Goal: Information Seeking & Learning: Learn about a topic

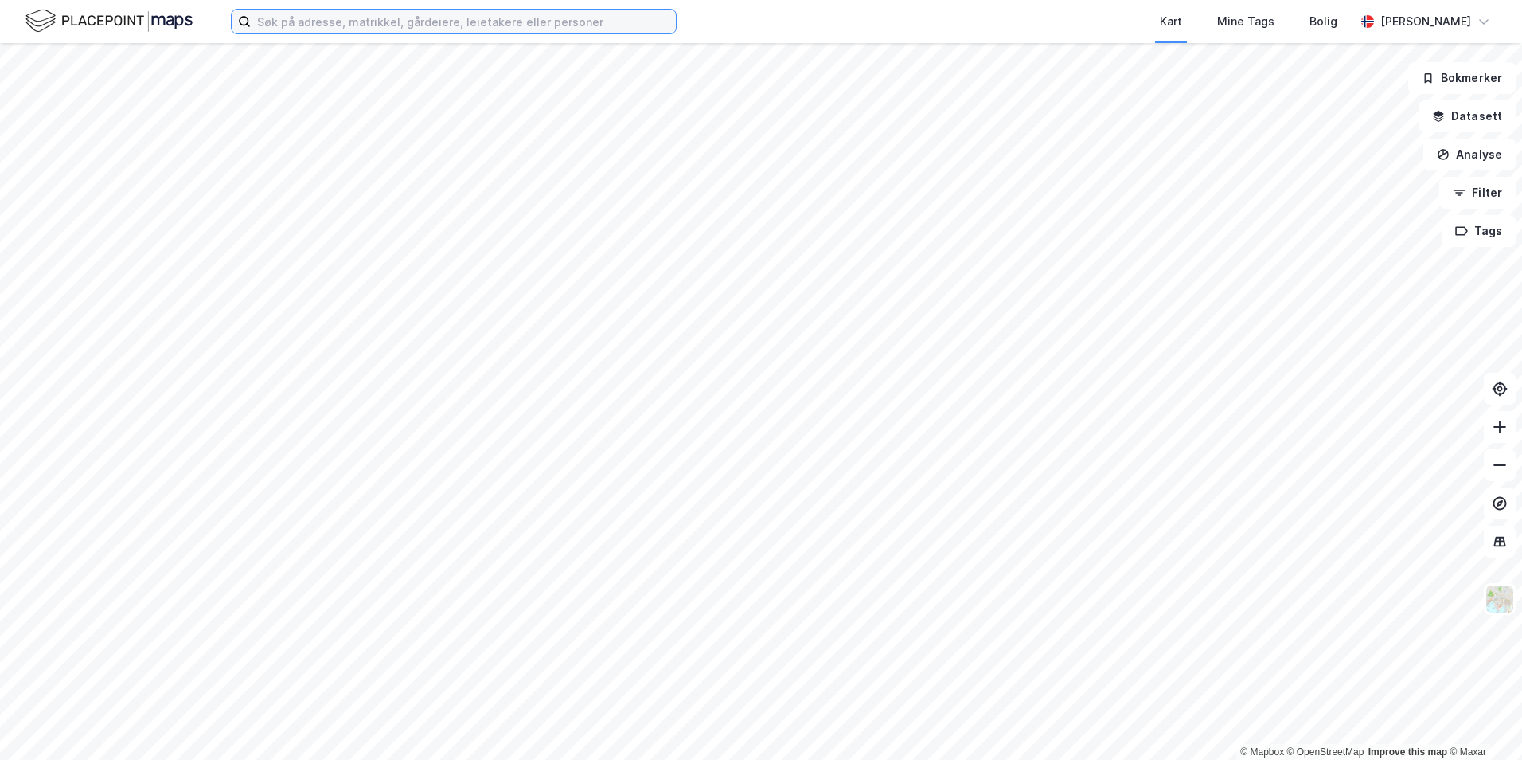
click at [334, 27] on input at bounding box center [463, 22] width 425 height 24
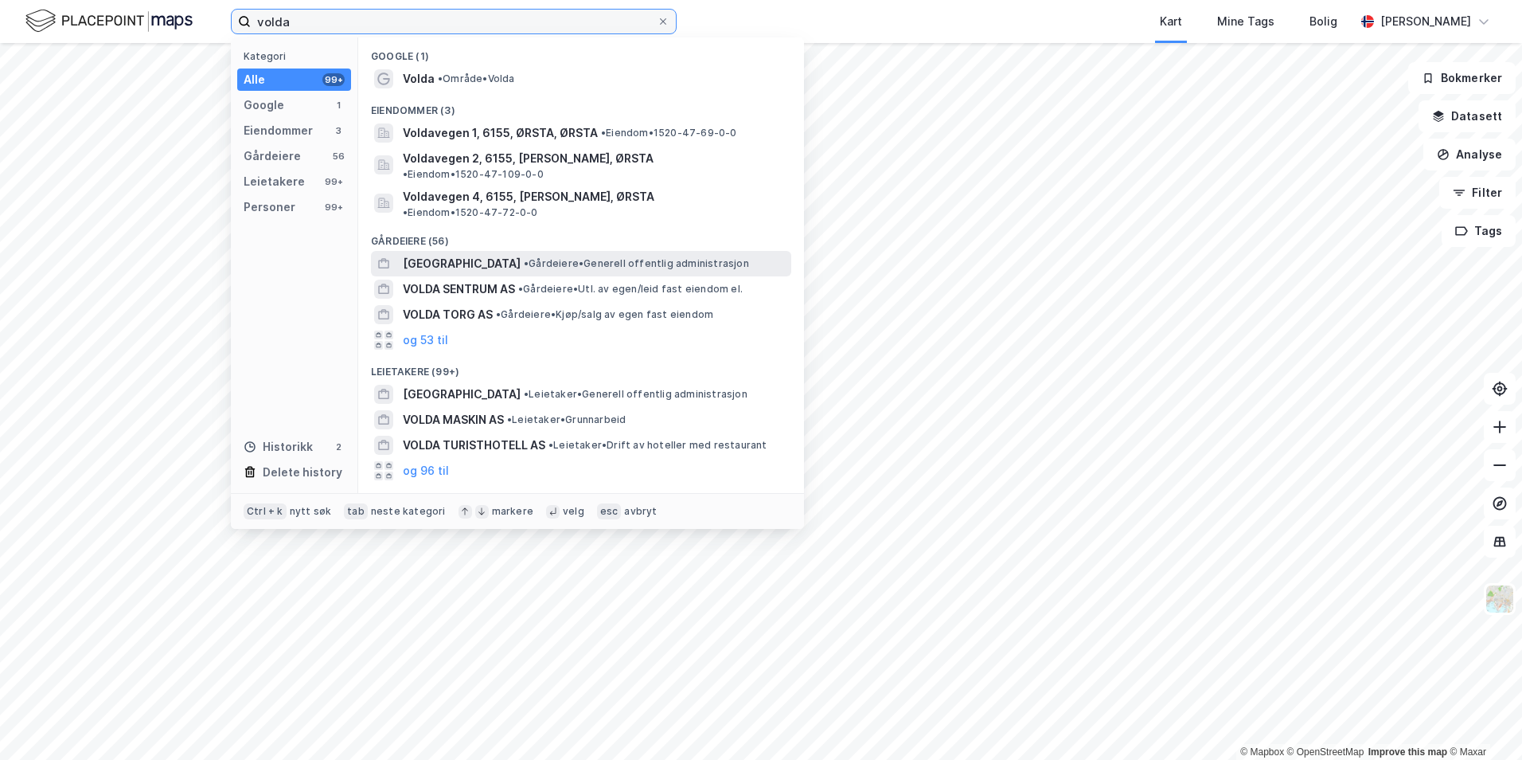
type input "volda"
click at [524, 257] on span "• Gårdeiere • Generell offentlig administrasjon" at bounding box center [636, 263] width 225 height 13
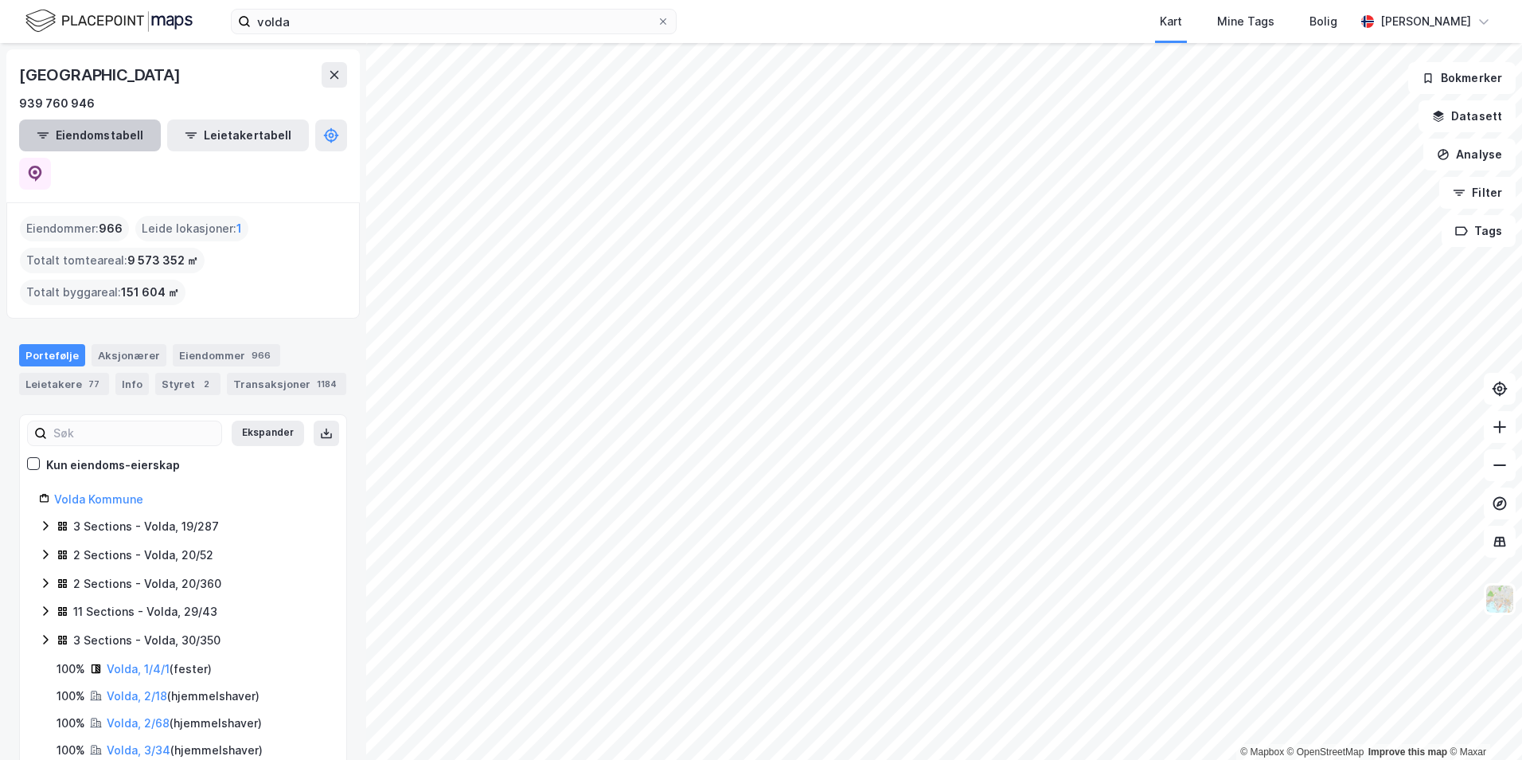
click at [107, 136] on button "Eiendomstabell" at bounding box center [90, 135] width 142 height 32
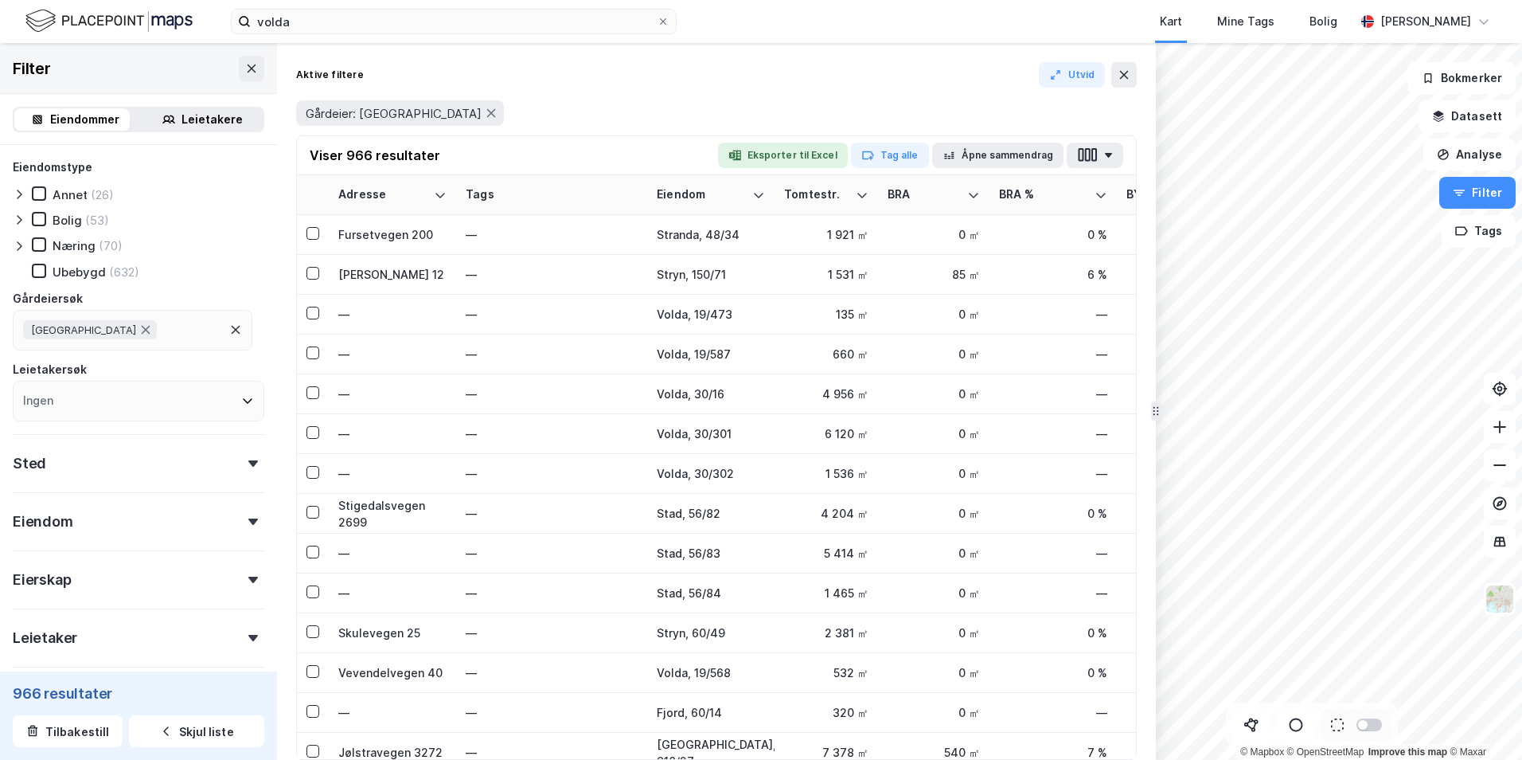
click at [105, 239] on div "(70)" at bounding box center [111, 245] width 24 height 15
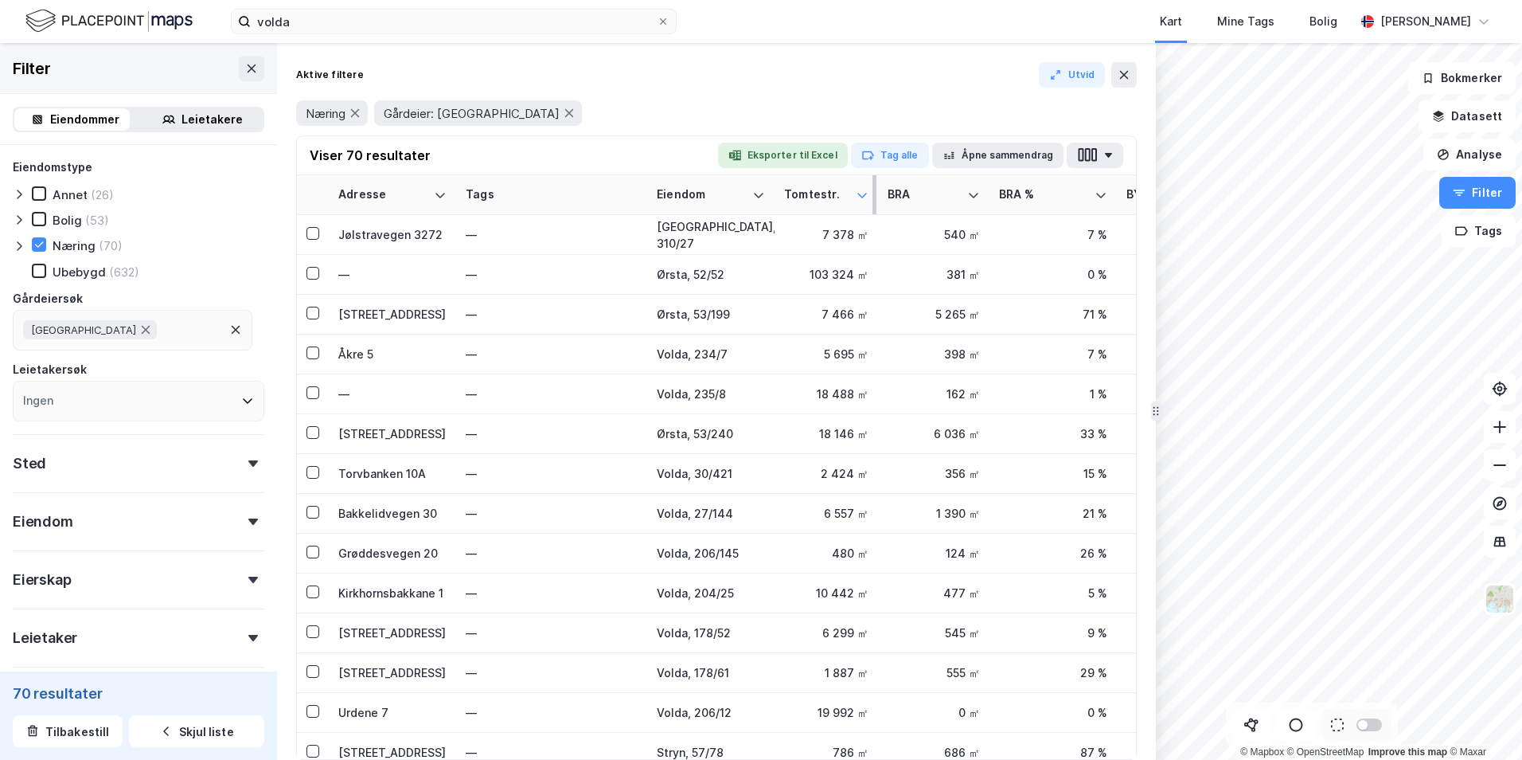
click at [861, 196] on icon at bounding box center [862, 195] width 10 height 5
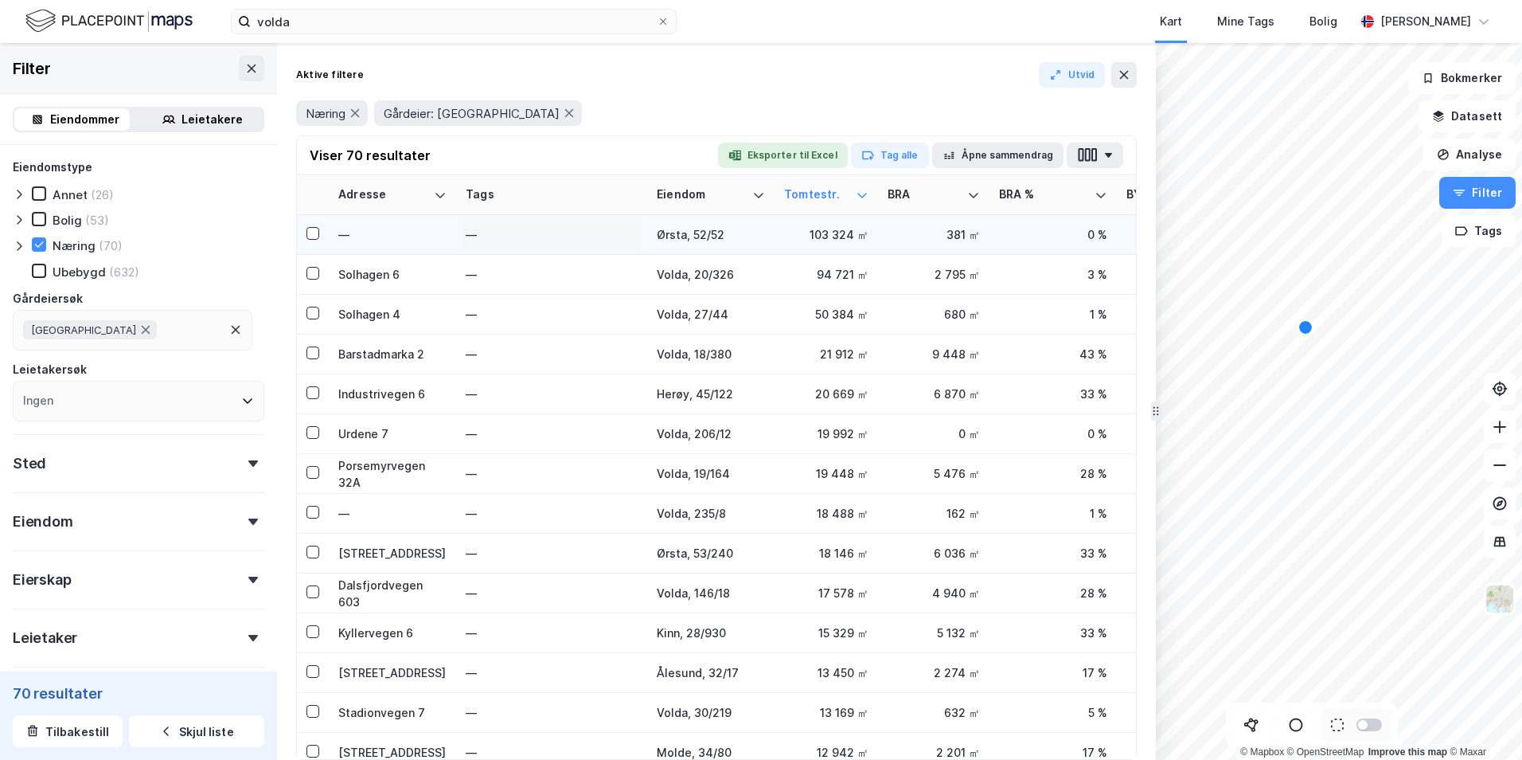
click at [603, 225] on div "—" at bounding box center [552, 234] width 172 height 25
click at [406, 235] on div "—" at bounding box center [392, 234] width 108 height 17
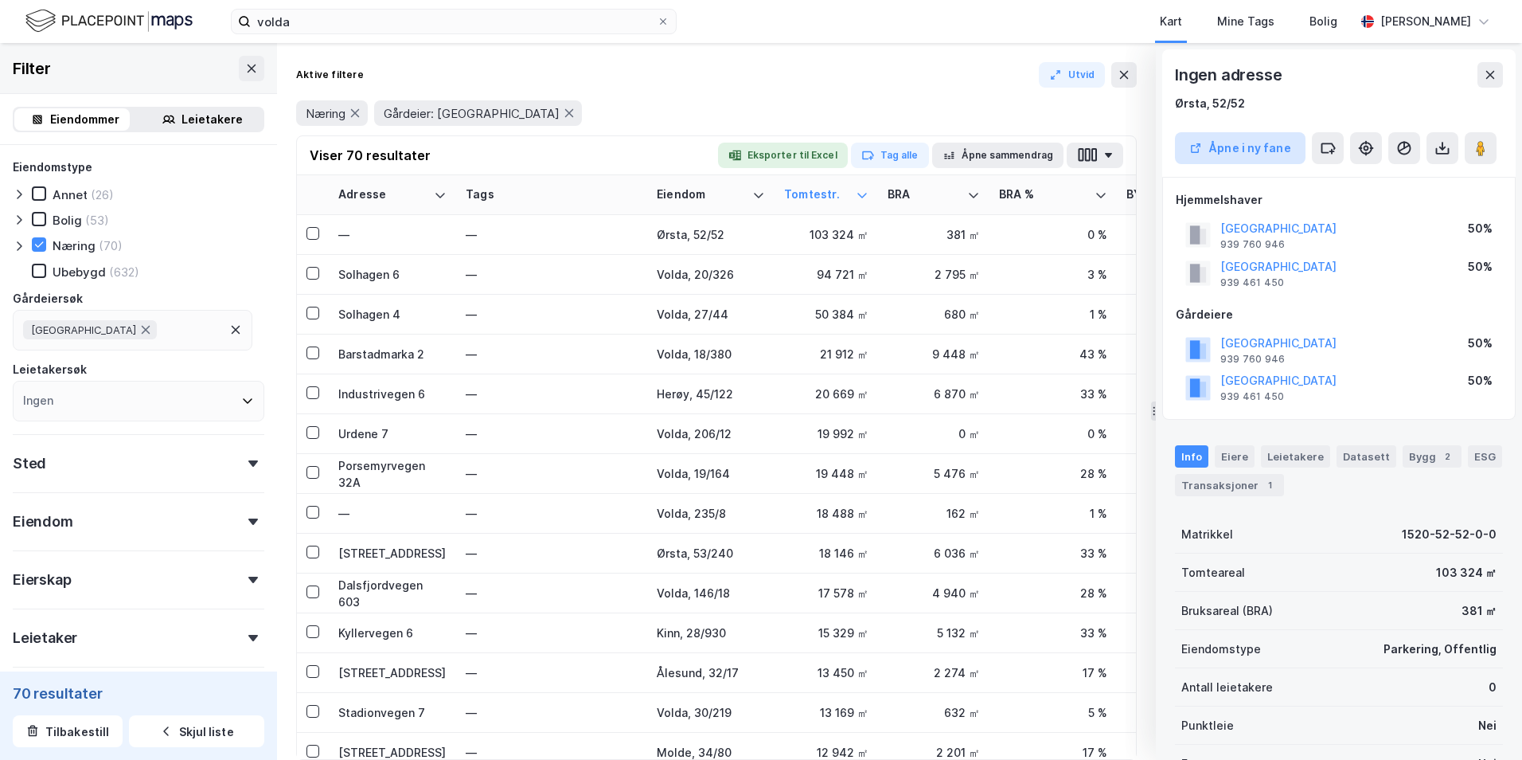
click at [1249, 132] on button "Åpne i ny fane" at bounding box center [1240, 148] width 131 height 32
click at [45, 240] on div at bounding box center [39, 244] width 14 height 14
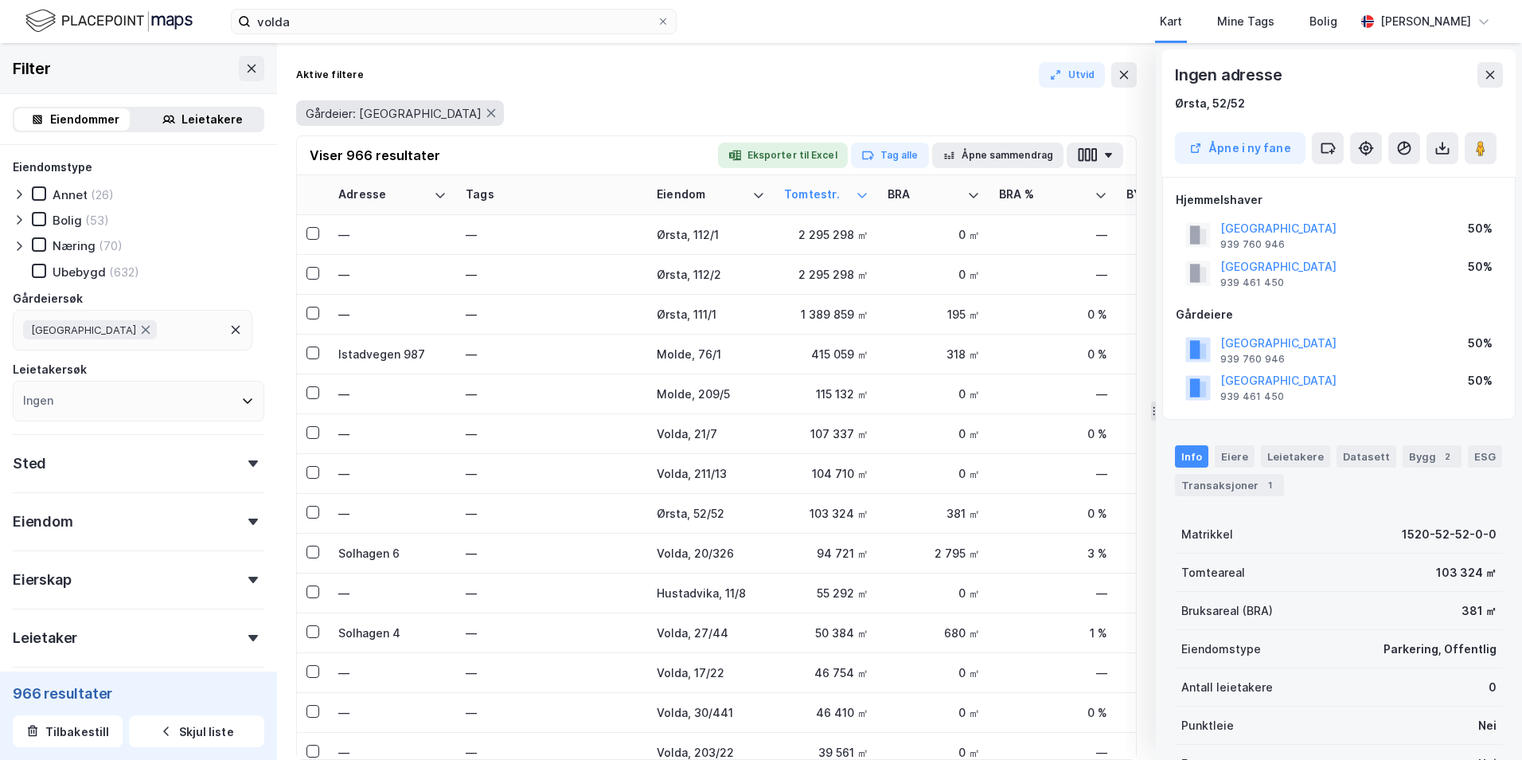
click at [404, 115] on span "Gårdeier: VOLDA KOMMUNE" at bounding box center [394, 113] width 176 height 15
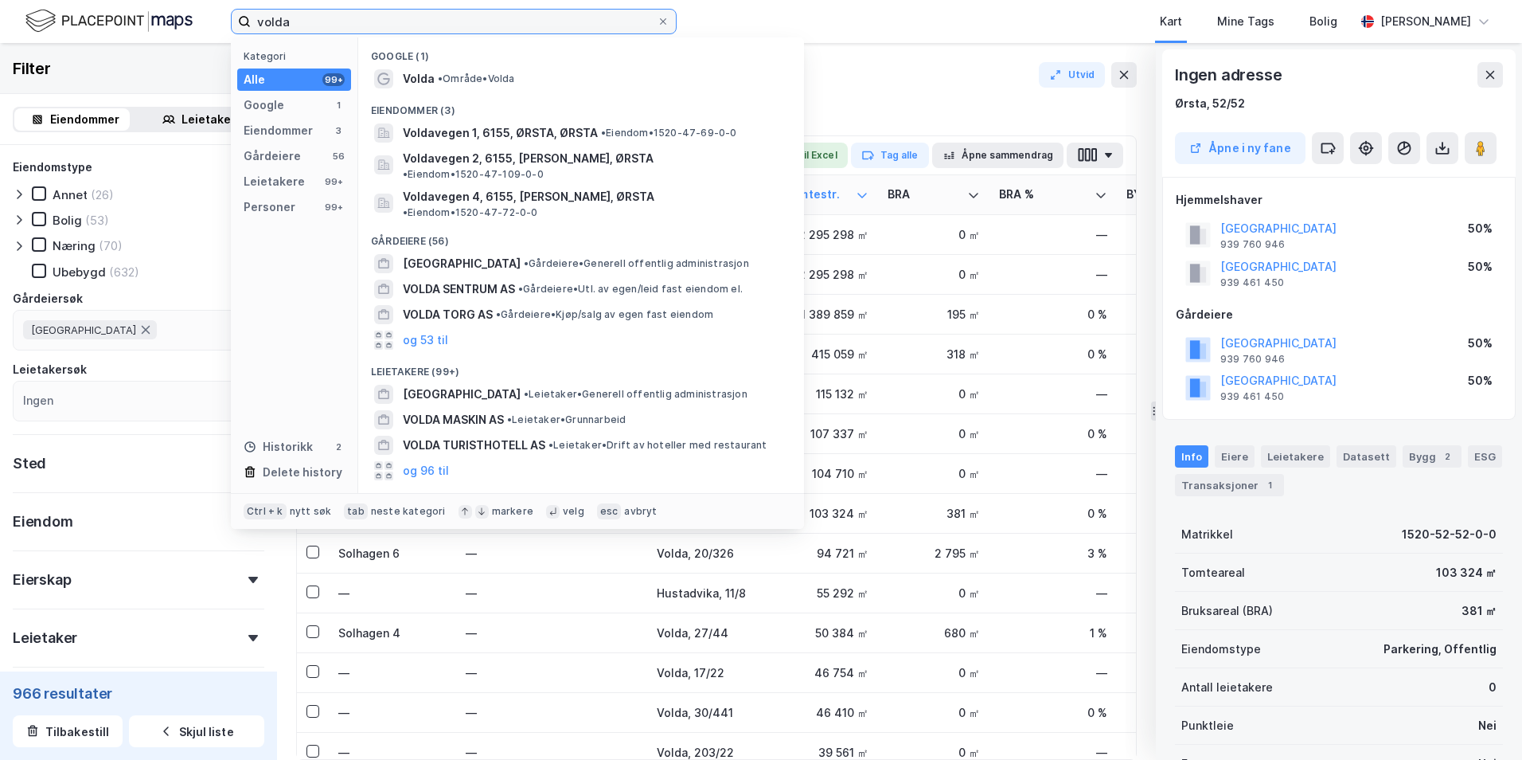
click at [314, 29] on input "volda" at bounding box center [454, 22] width 406 height 24
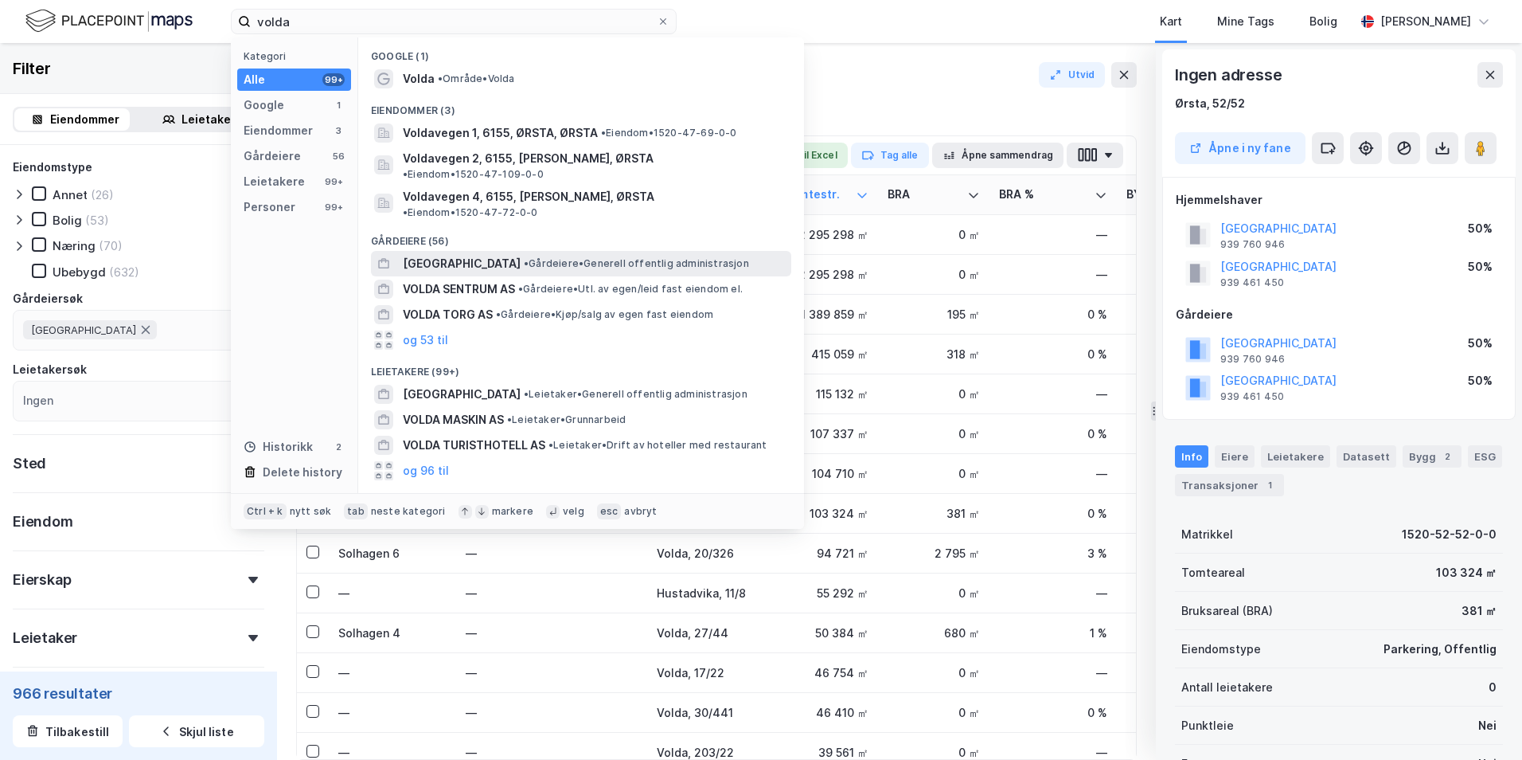
click at [501, 254] on span "[GEOGRAPHIC_DATA]" at bounding box center [462, 263] width 118 height 19
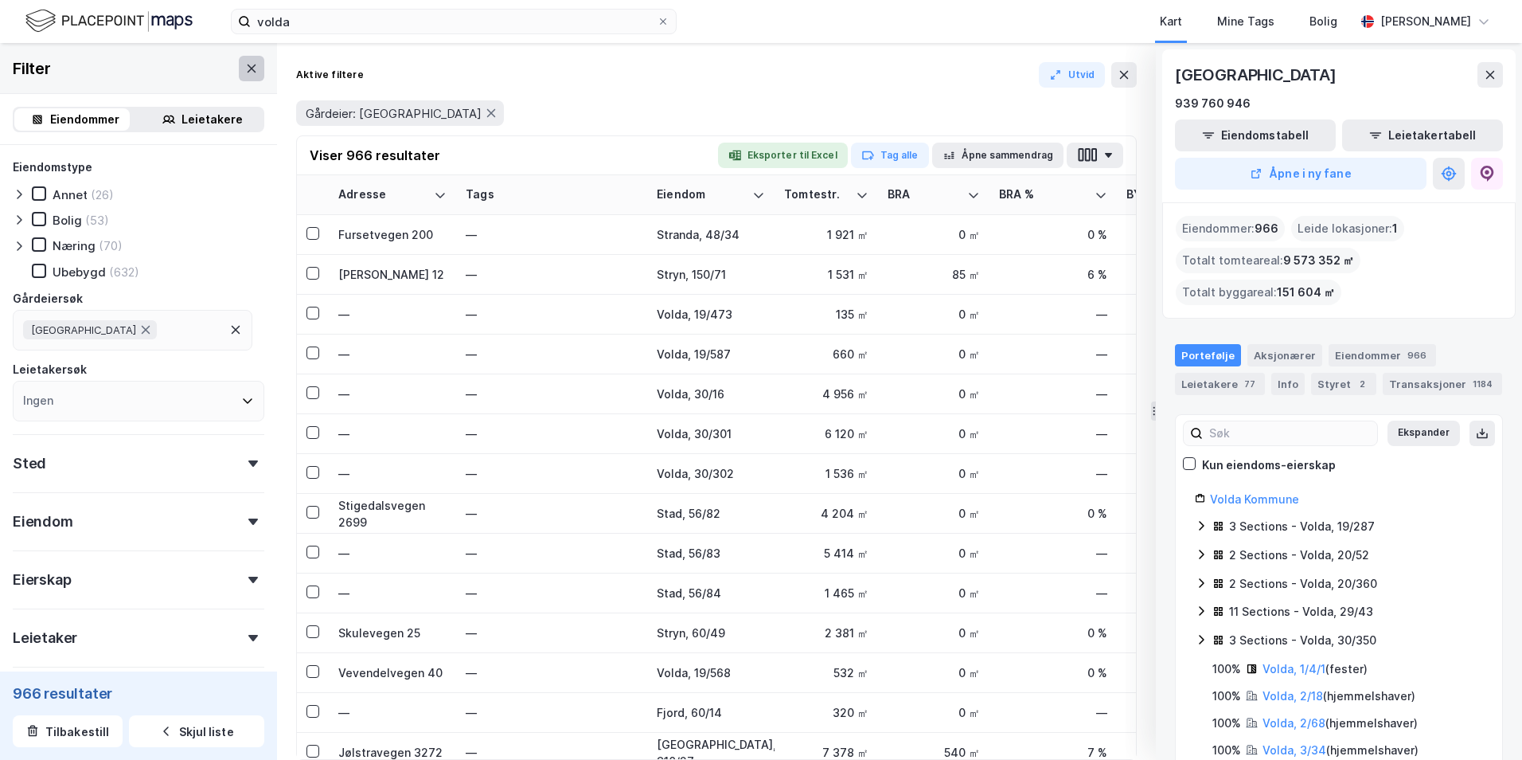
click at [248, 65] on icon at bounding box center [252, 68] width 9 height 8
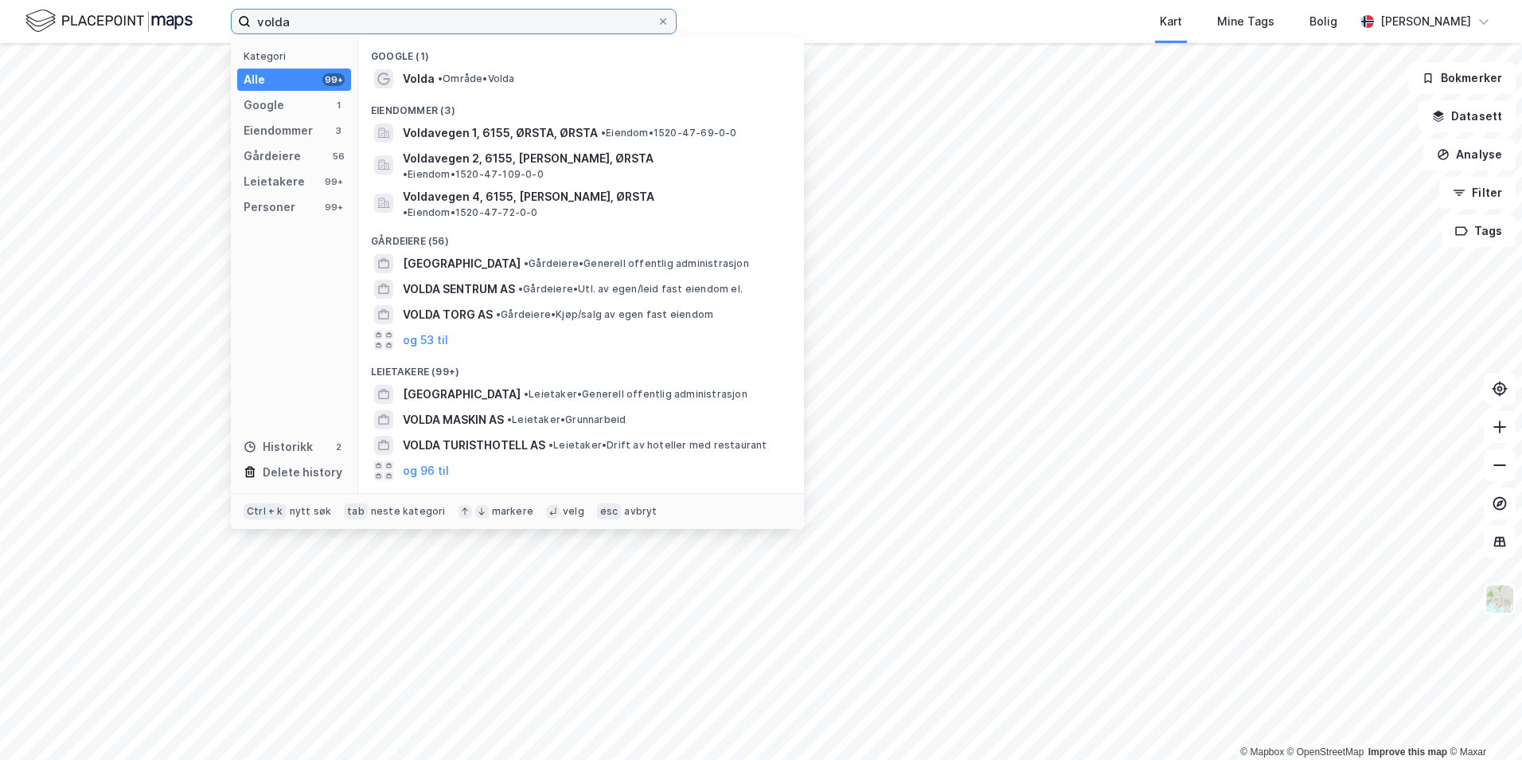
click at [593, 19] on input "volda" at bounding box center [454, 22] width 406 height 24
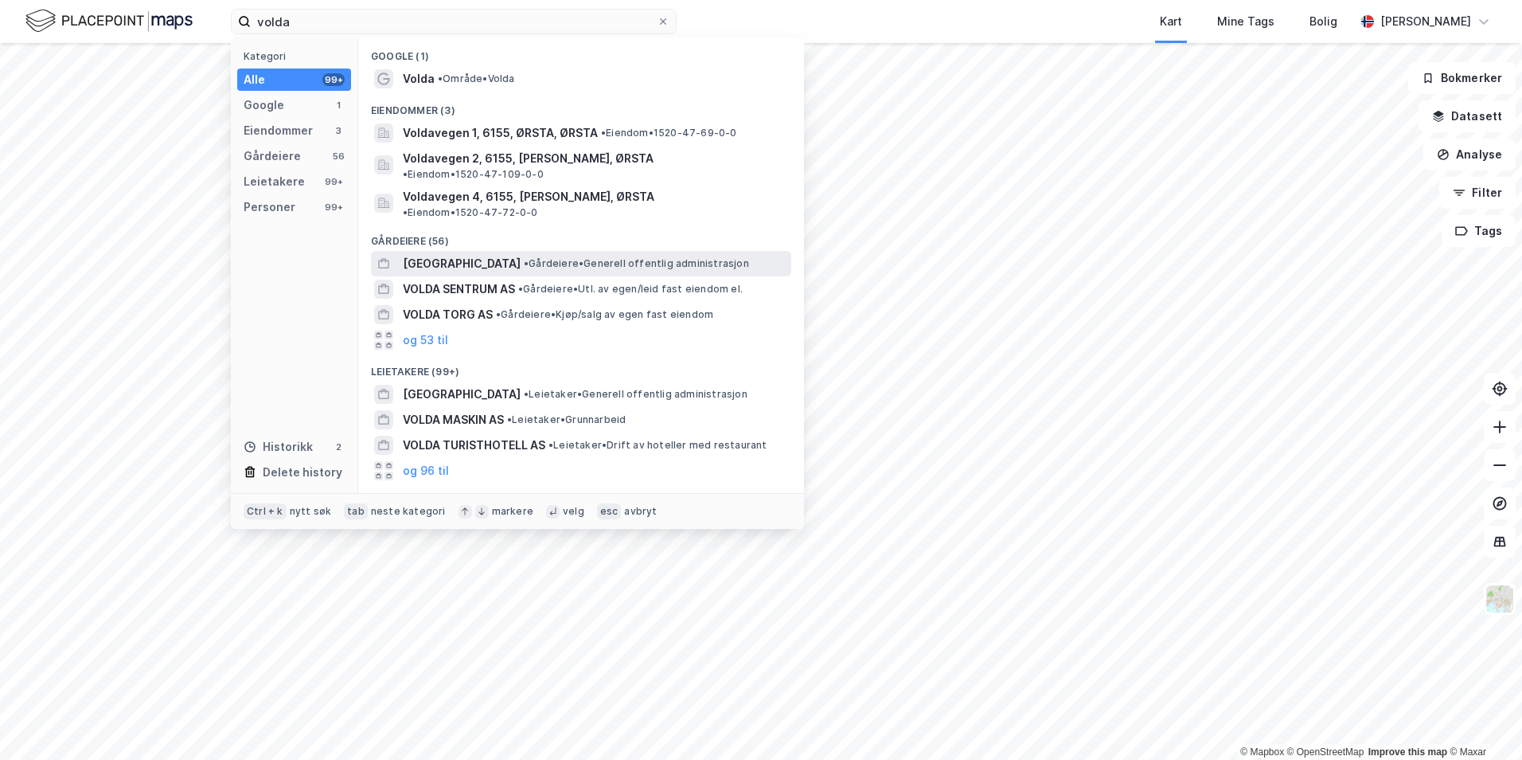
click at [549, 257] on span "• Gårdeiere • Generell offentlig administrasjon" at bounding box center [636, 263] width 225 height 13
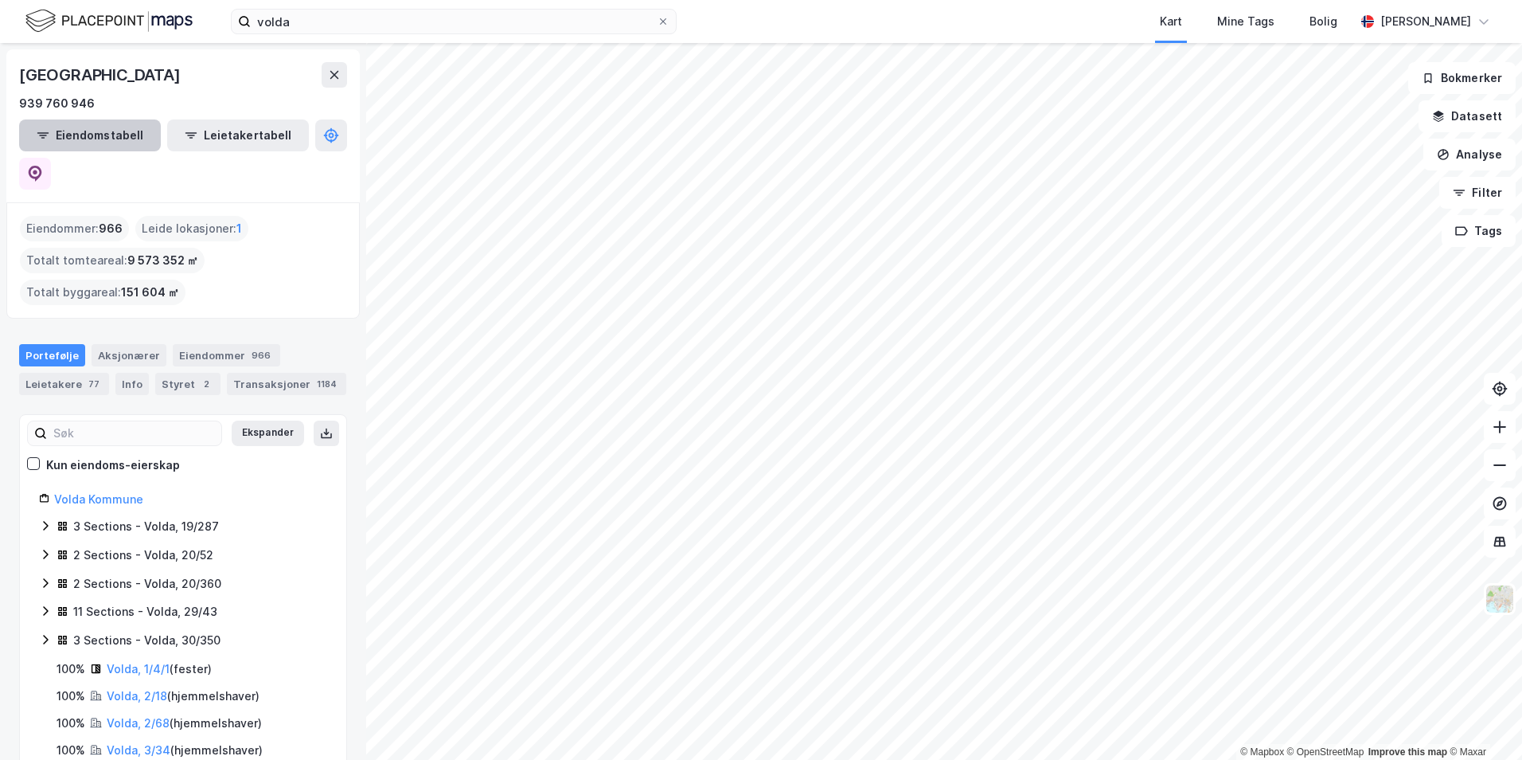
click at [128, 137] on button "Eiendomstabell" at bounding box center [90, 135] width 142 height 32
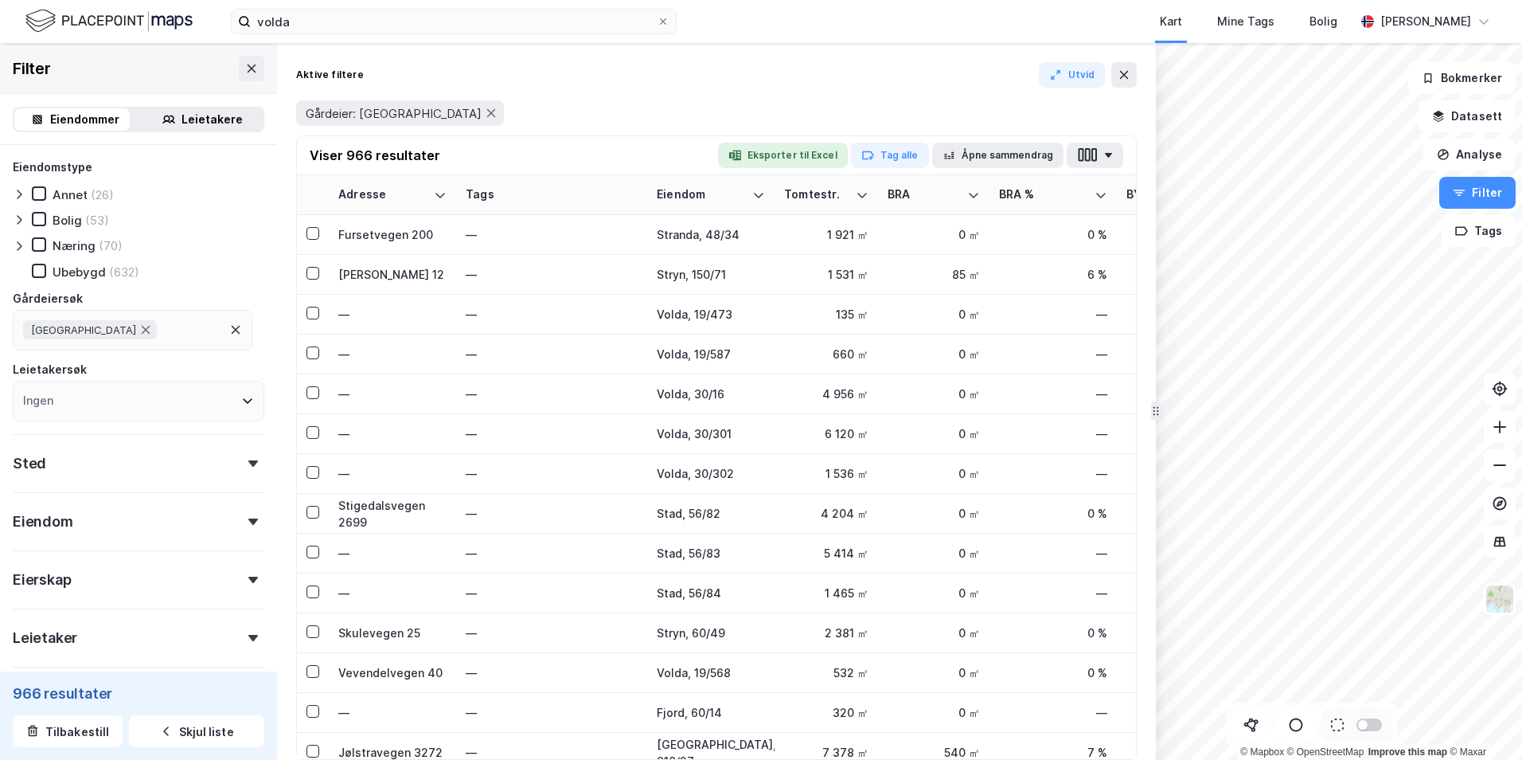
click at [92, 239] on div "Næring" at bounding box center [74, 245] width 43 height 15
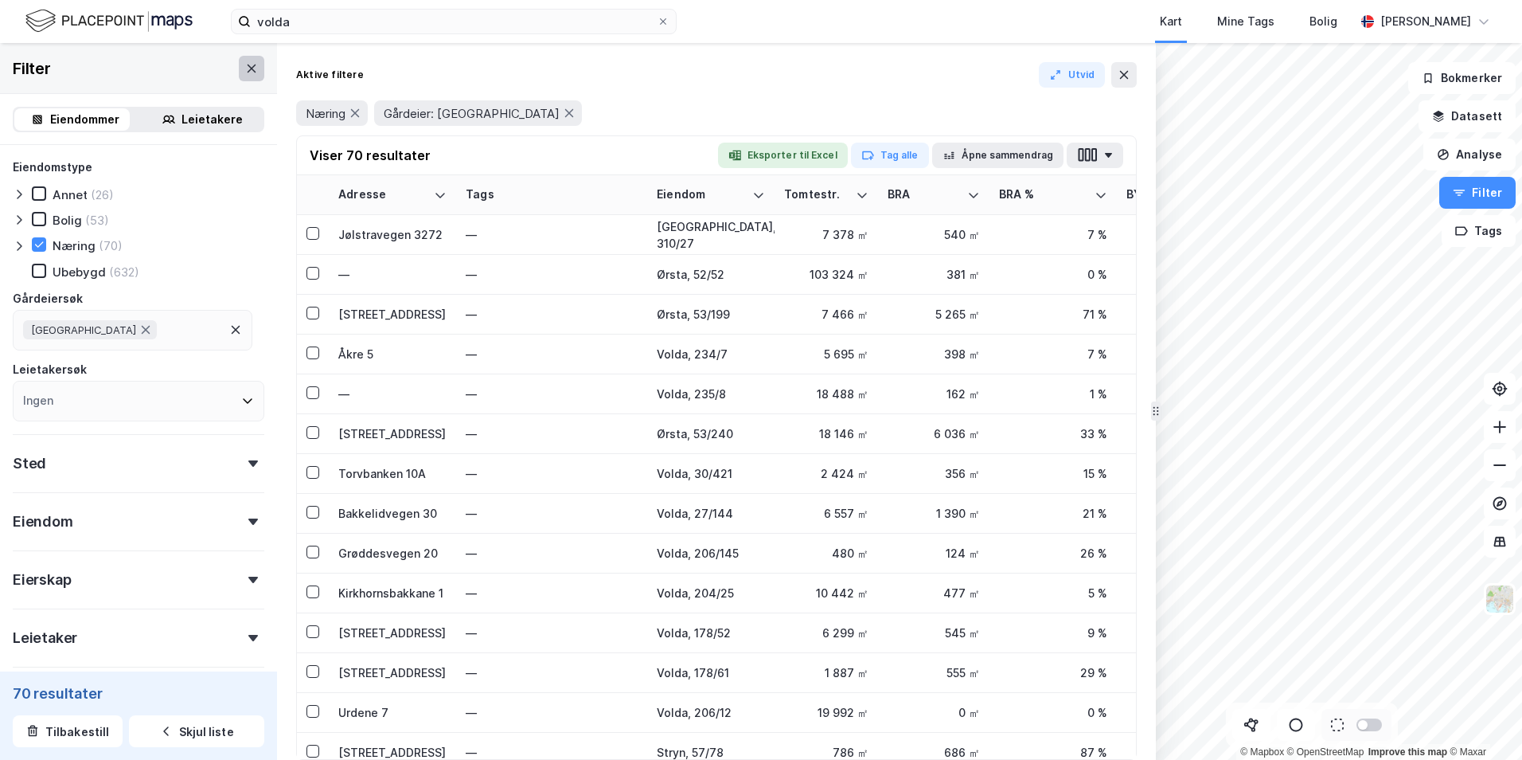
click at [245, 73] on icon at bounding box center [251, 68] width 13 height 13
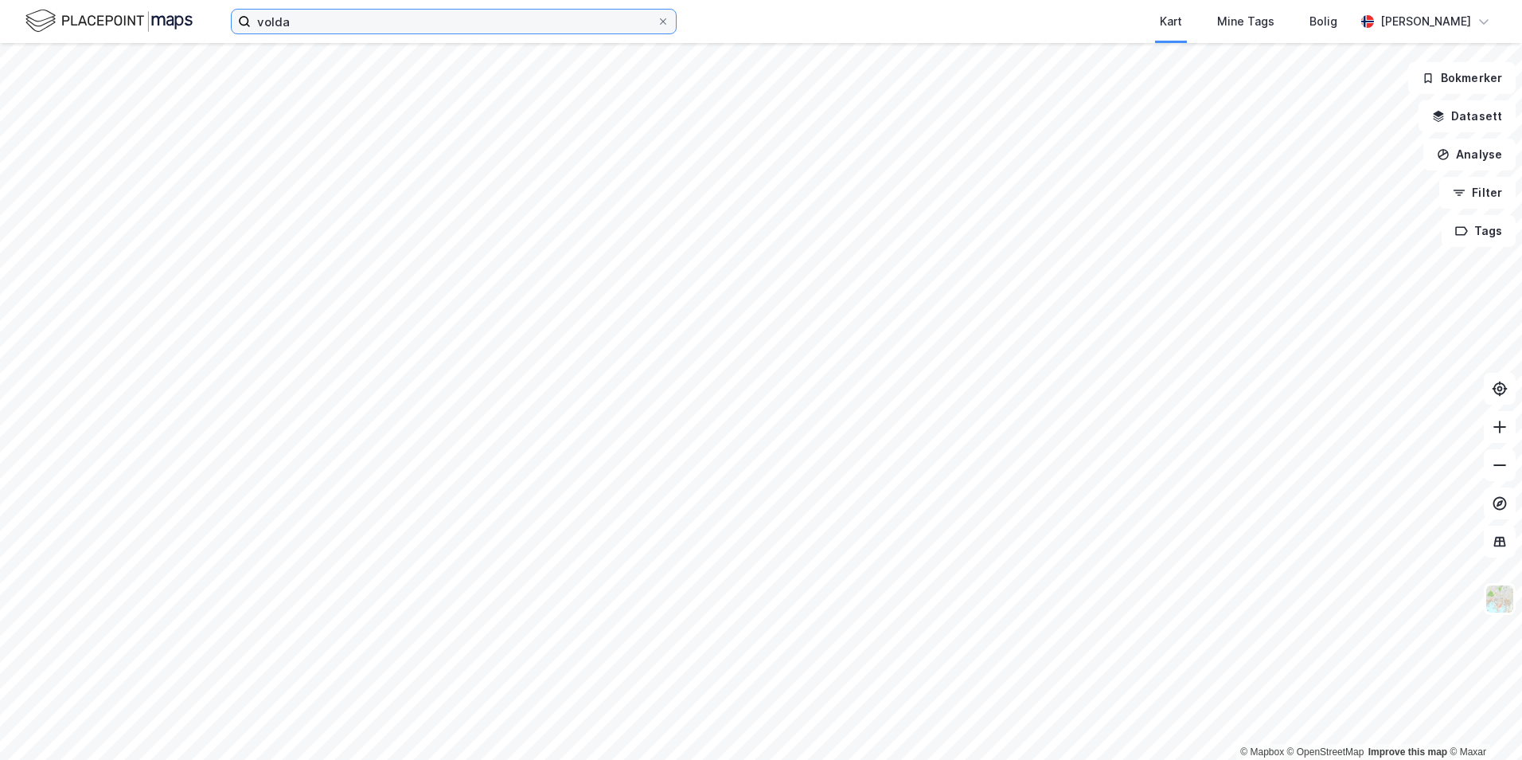
click at [294, 29] on input "volda" at bounding box center [454, 22] width 406 height 24
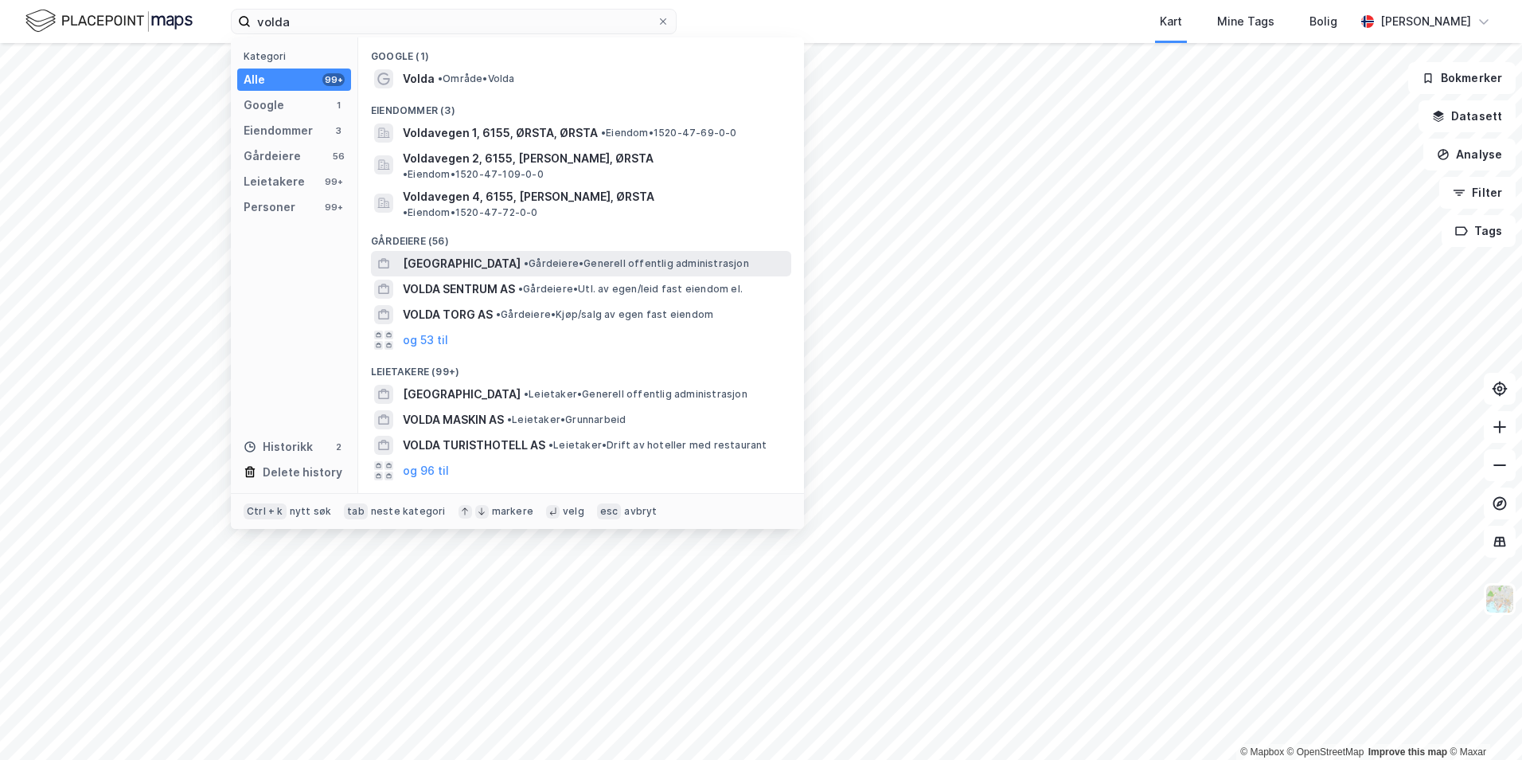
click at [500, 254] on span "[GEOGRAPHIC_DATA]" at bounding box center [462, 263] width 118 height 19
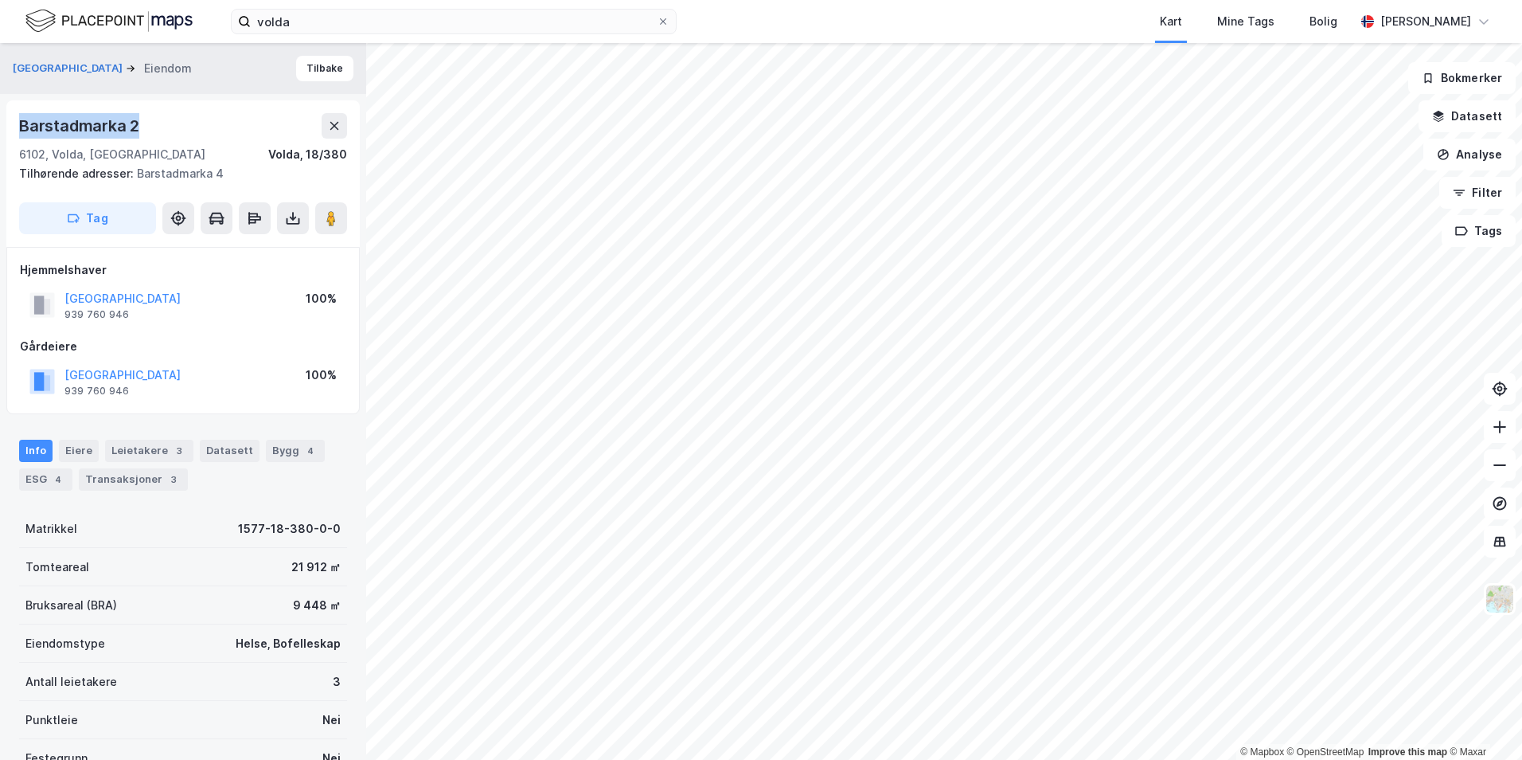
drag, startPoint x: 149, startPoint y: 130, endPoint x: 12, endPoint y: 127, distance: 137.0
click at [12, 127] on div "Barstadmarka 2 6102, Volda, Møre Og Romsdal Volda, 18/380 Tilhørende adresser: …" at bounding box center [182, 173] width 353 height 146
drag, startPoint x: 12, startPoint y: 127, endPoint x: 42, endPoint y: 124, distance: 30.4
copy div "Barstadmarka 2"
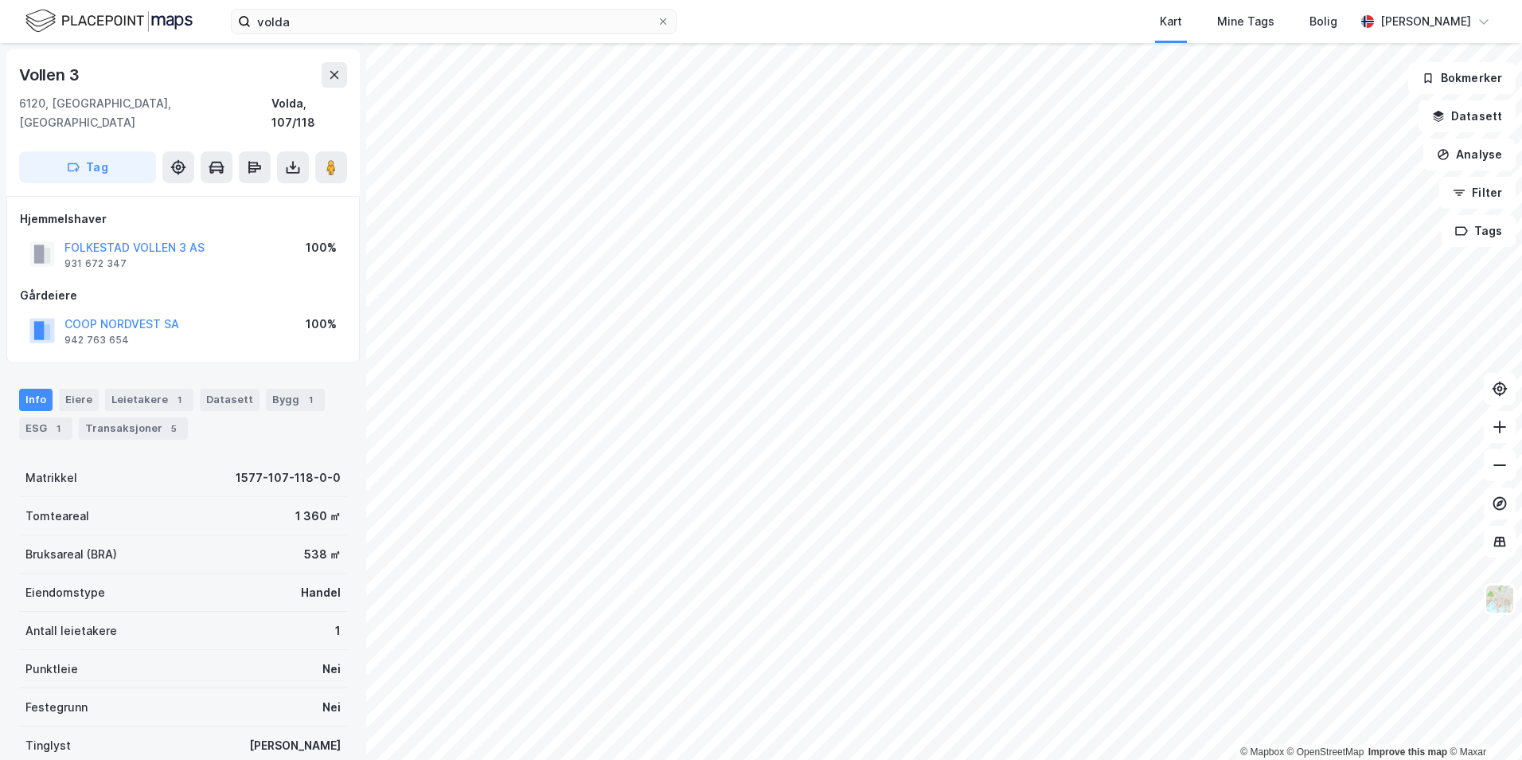
click at [810, 759] on html "volda Kart Mine Tags Bolig Christer Svensen © Mapbox © OpenStreetMap Improve th…" at bounding box center [761, 380] width 1522 height 760
